Goal: Communication & Community: Answer question/provide support

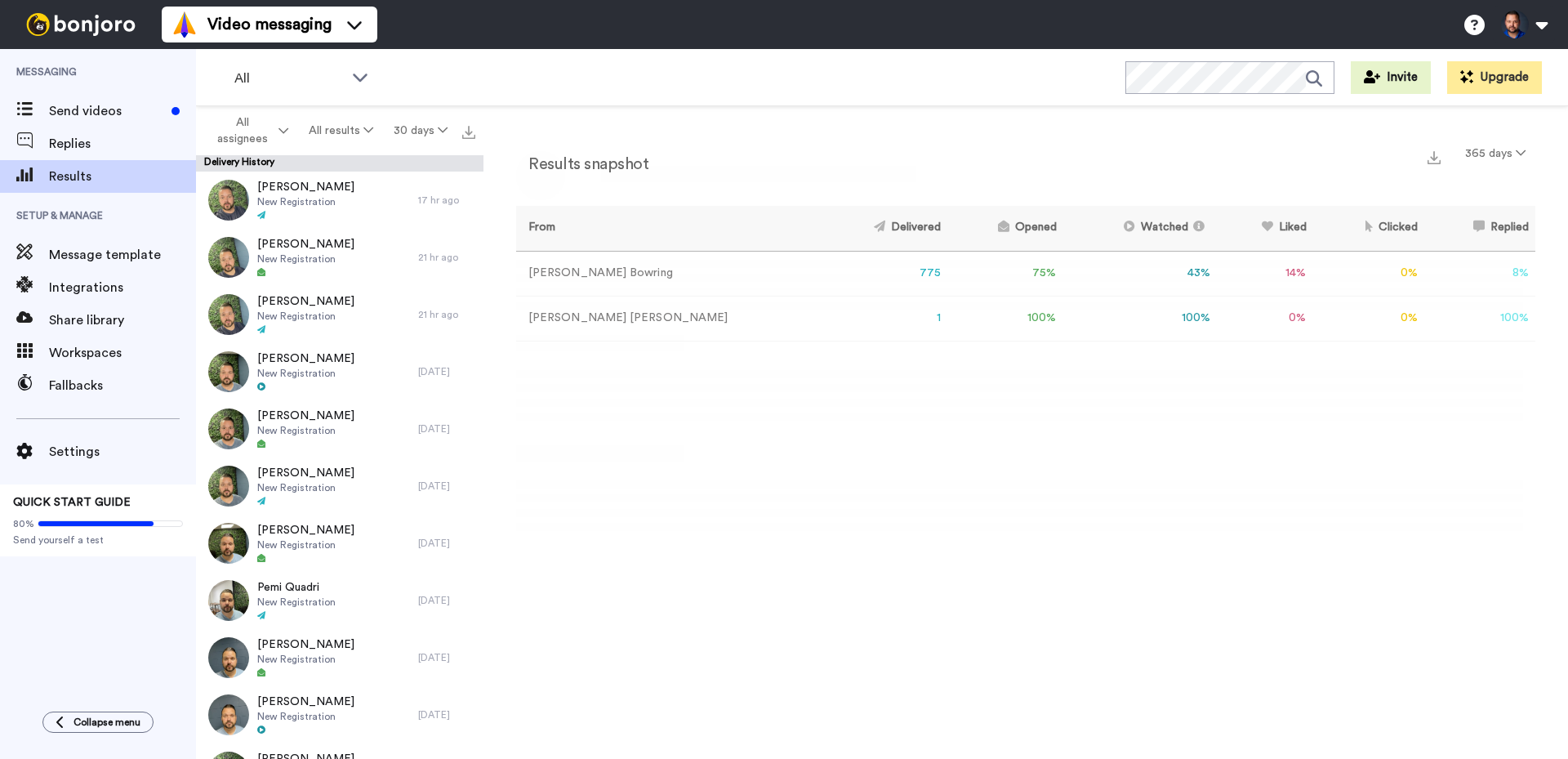
click at [95, 140] on span "Replies" at bounding box center [122, 143] width 147 height 20
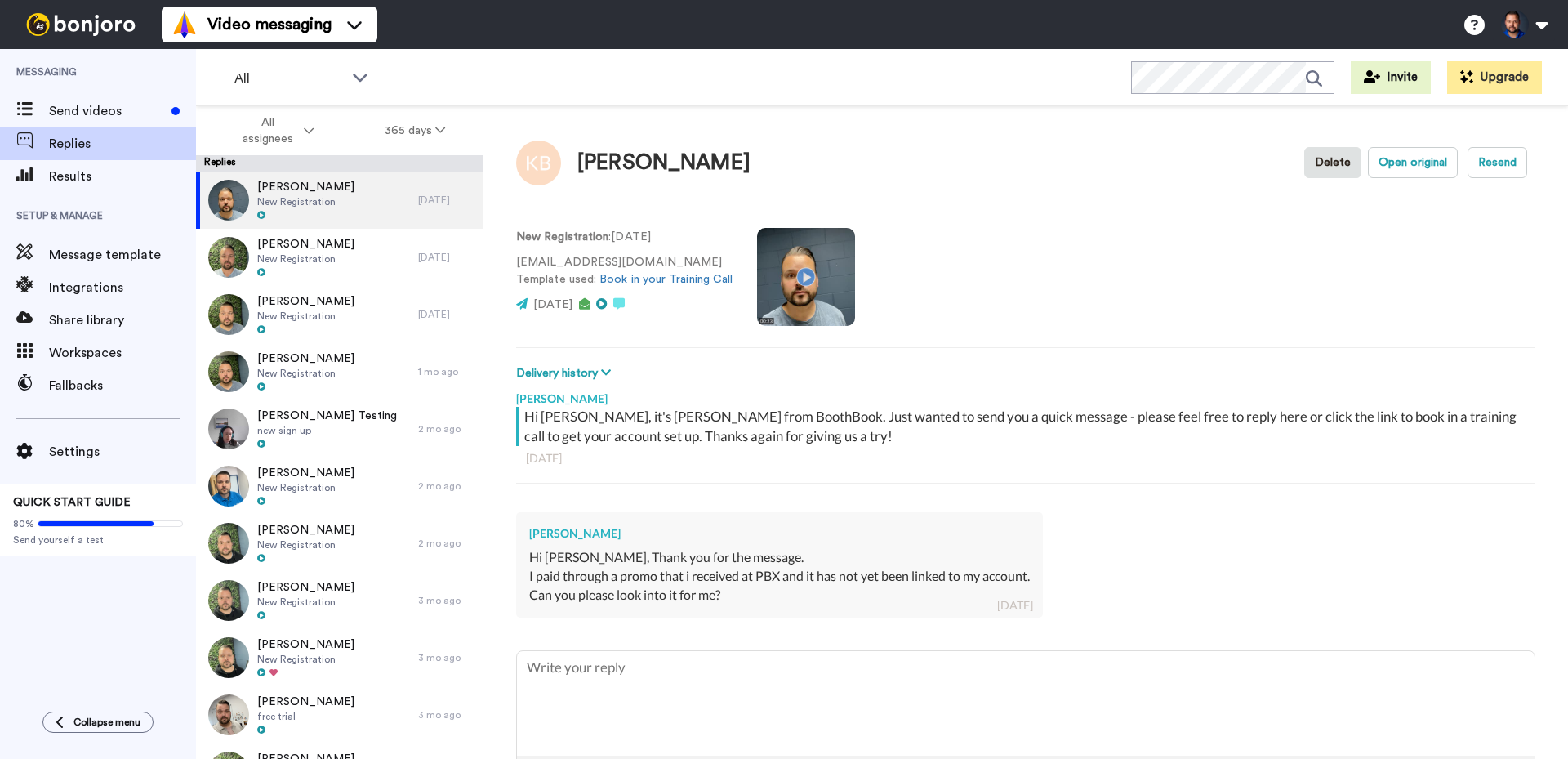
type textarea "x"
